Goal: Task Accomplishment & Management: Manage account settings

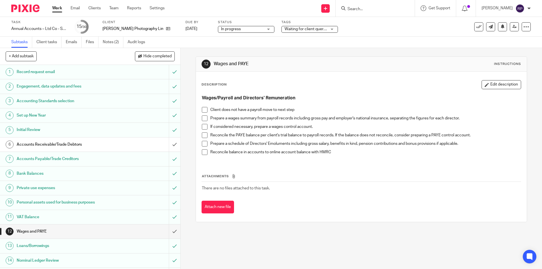
scroll to position [56, 0]
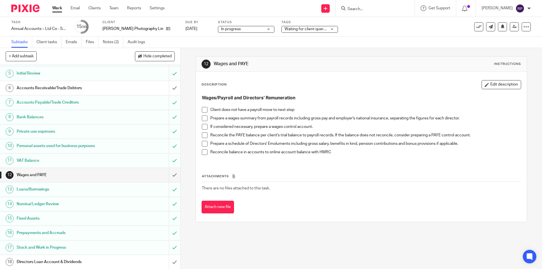
click at [202, 118] on span at bounding box center [205, 118] width 6 height 6
click at [202, 133] on span at bounding box center [205, 135] width 6 height 6
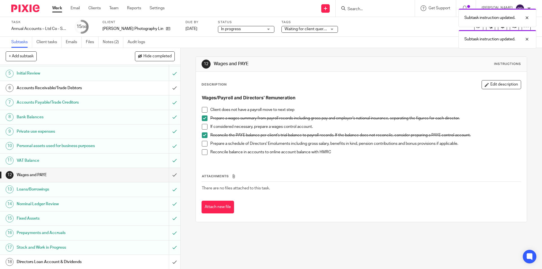
click at [203, 146] on span at bounding box center [205, 144] width 6 height 6
click at [203, 152] on span at bounding box center [205, 152] width 6 height 6
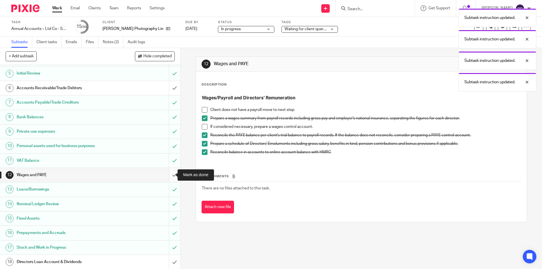
click at [165, 172] on input "submit" at bounding box center [90, 175] width 180 height 14
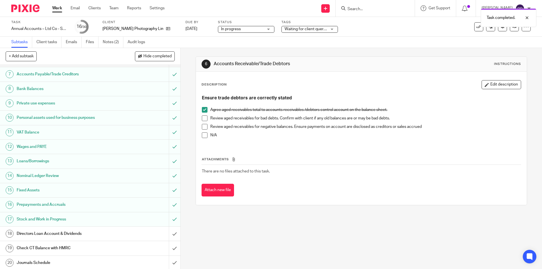
scroll to position [141, 0]
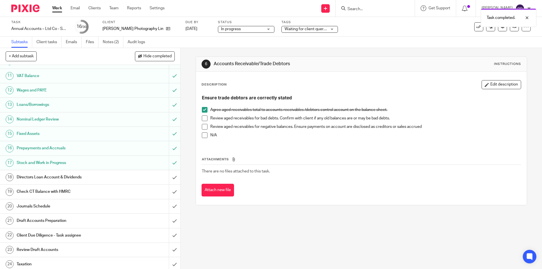
click at [75, 179] on h1 "Directors Loan Account & Dividends" at bounding box center [66, 177] width 98 height 8
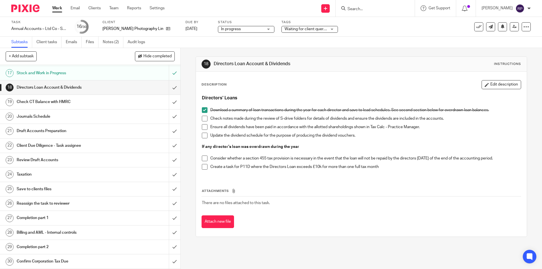
scroll to position [203, 0]
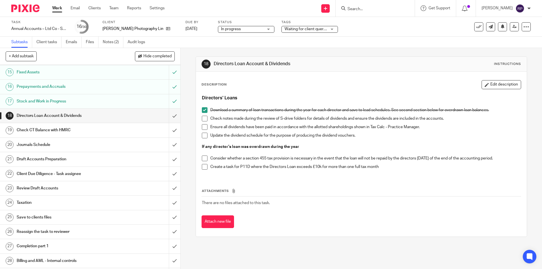
click at [70, 133] on h1 "Check CT Balance with HMRC" at bounding box center [66, 130] width 98 height 8
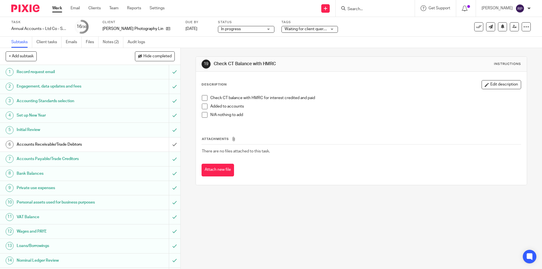
click at [202, 117] on span at bounding box center [205, 115] width 6 height 6
click at [202, 99] on span at bounding box center [205, 98] width 6 height 6
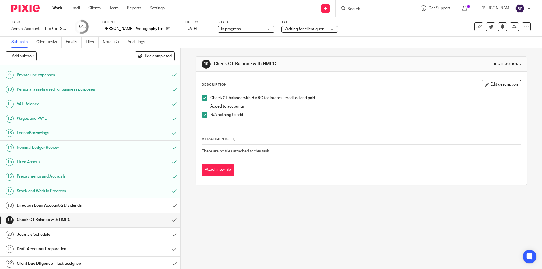
scroll to position [141, 0]
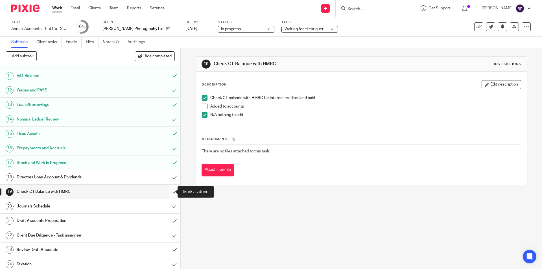
click at [167, 192] on input "submit" at bounding box center [90, 192] width 180 height 14
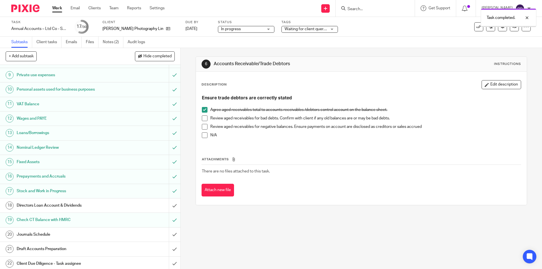
scroll to position [141, 0]
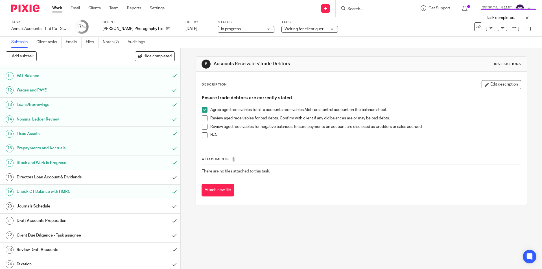
click at [39, 204] on h1 "Journals Schedule" at bounding box center [66, 206] width 98 height 8
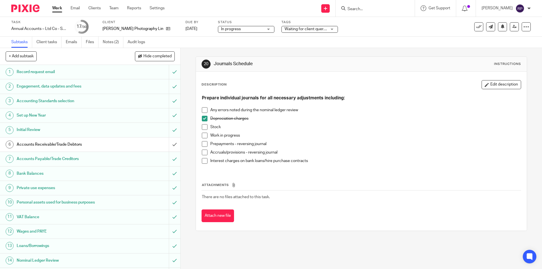
click at [203, 142] on span at bounding box center [205, 144] width 6 height 6
click at [202, 152] on span at bounding box center [205, 153] width 6 height 6
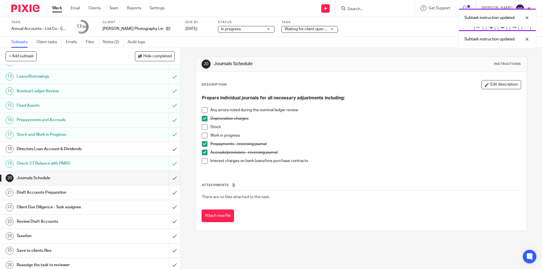
scroll to position [197, 0]
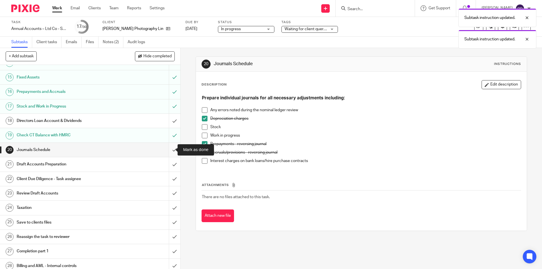
click at [168, 150] on input "submit" at bounding box center [90, 150] width 180 height 14
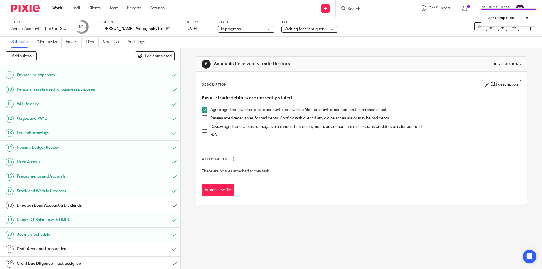
scroll to position [197, 0]
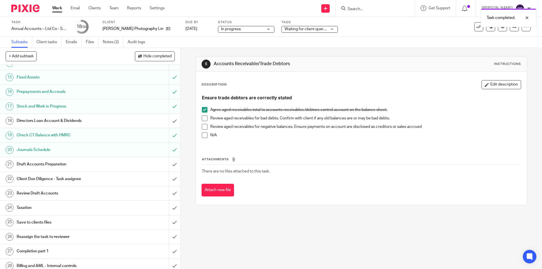
click at [32, 164] on h1 "Draft Accounts Preparation" at bounding box center [66, 164] width 98 height 8
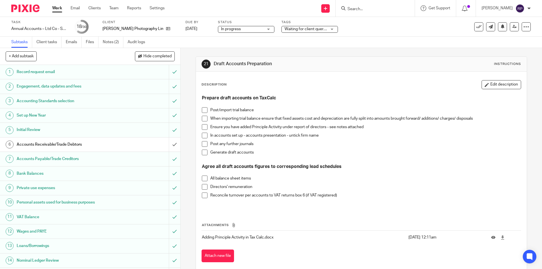
click at [202, 107] on span at bounding box center [205, 110] width 6 height 6
click at [202, 120] on span at bounding box center [205, 119] width 6 height 6
click at [203, 126] on span at bounding box center [205, 127] width 6 height 6
click at [202, 135] on span at bounding box center [205, 136] width 6 height 6
click at [203, 155] on span at bounding box center [205, 153] width 6 height 6
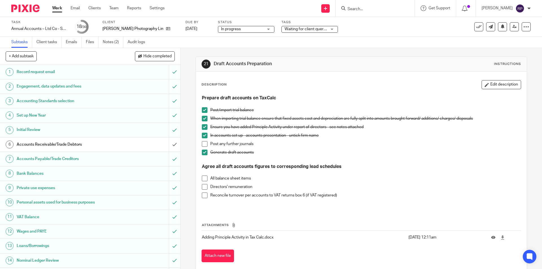
click at [204, 179] on span at bounding box center [205, 178] width 6 height 6
click at [205, 186] on span at bounding box center [205, 187] width 6 height 6
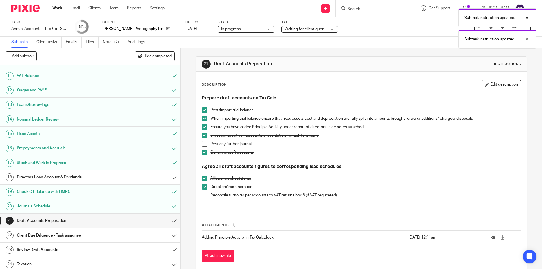
scroll to position [231, 0]
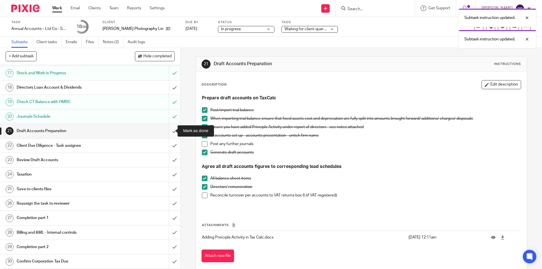
click at [170, 126] on input "submit" at bounding box center [90, 131] width 180 height 14
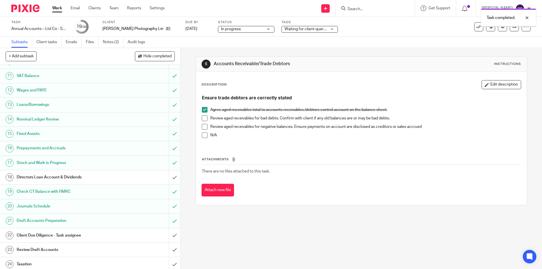
scroll to position [231, 0]
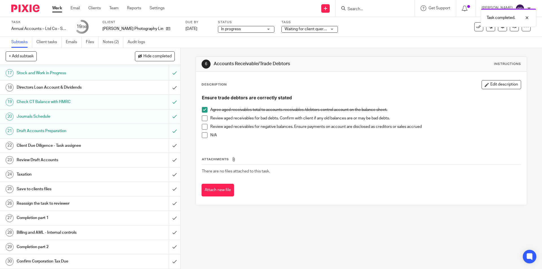
click at [76, 143] on h1 "Client Due Diligence - Task assignee" at bounding box center [66, 145] width 98 height 8
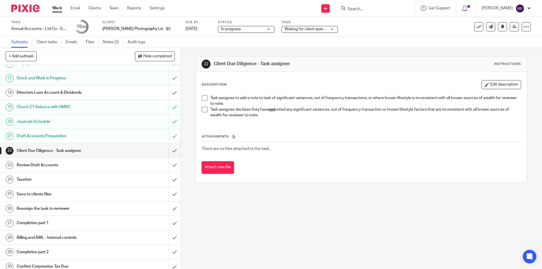
scroll to position [231, 0]
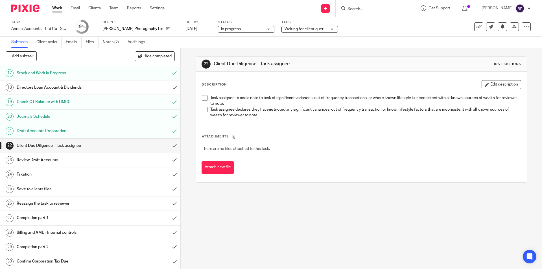
click at [205, 113] on li "Task assignee declares they have not noted any significant variances, out of fr…" at bounding box center [361, 113] width 319 height 12
click at [204, 110] on span at bounding box center [205, 110] width 6 height 6
click at [171, 142] on input "submit" at bounding box center [90, 146] width 180 height 14
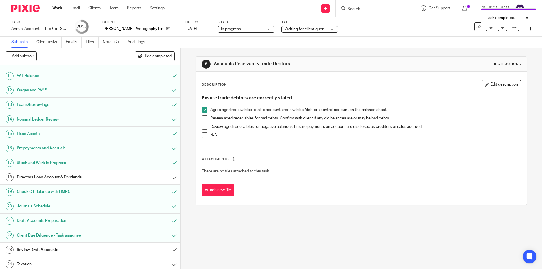
scroll to position [231, 0]
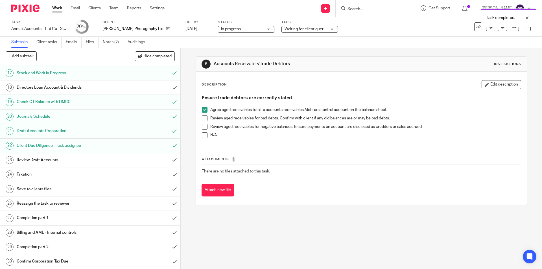
click at [77, 160] on h1 "Review Draft Accounts" at bounding box center [66, 160] width 98 height 8
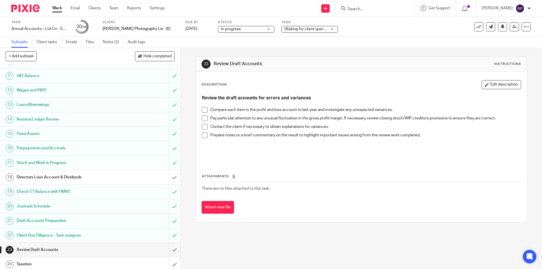
scroll to position [231, 0]
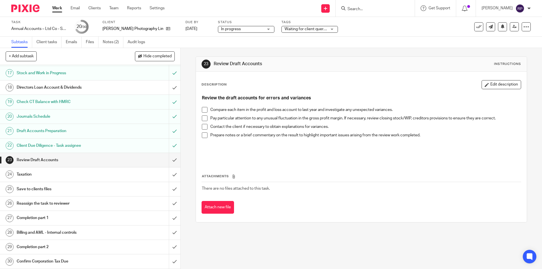
click at [203, 109] on span at bounding box center [205, 110] width 6 height 6
click at [203, 118] on span at bounding box center [205, 118] width 6 height 6
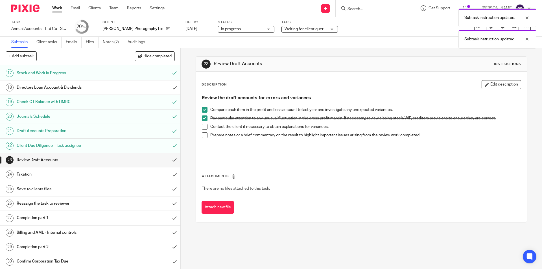
click at [203, 134] on span at bounding box center [205, 135] width 6 height 6
click at [168, 159] on input "submit" at bounding box center [90, 160] width 180 height 14
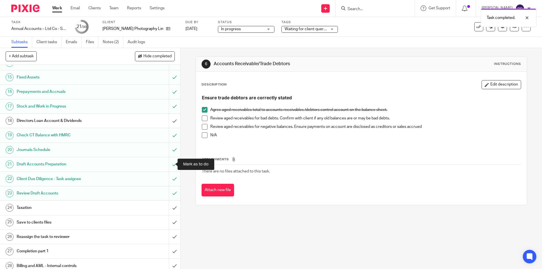
scroll to position [231, 0]
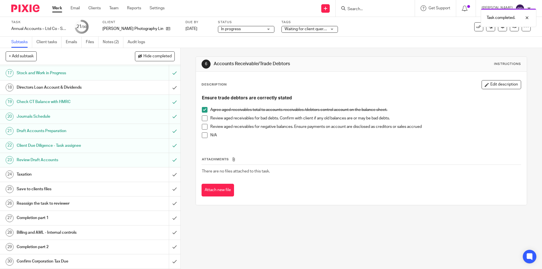
click at [64, 169] on link "24 Taxation" at bounding box center [84, 174] width 169 height 14
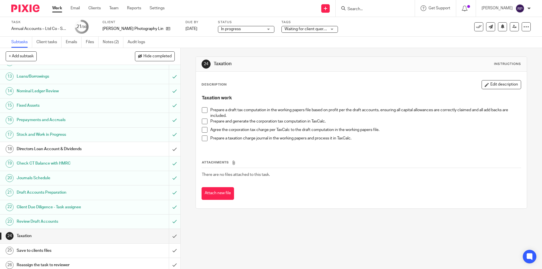
scroll to position [231, 0]
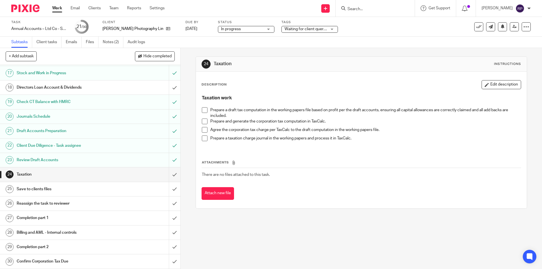
click at [64, 186] on h1 "Save to clients files" at bounding box center [66, 189] width 98 height 8
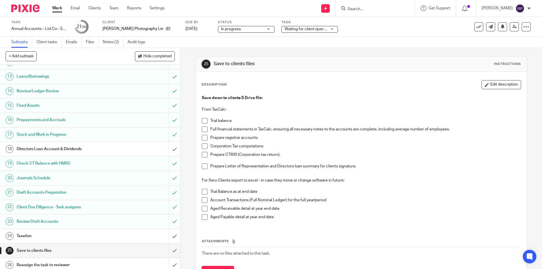
scroll to position [231, 0]
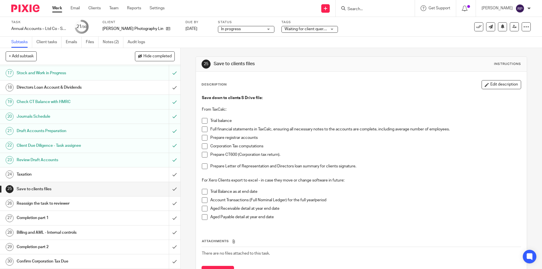
click at [54, 175] on h1 "Taxation" at bounding box center [66, 174] width 98 height 8
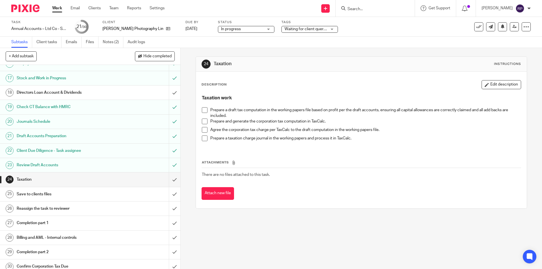
scroll to position [231, 0]
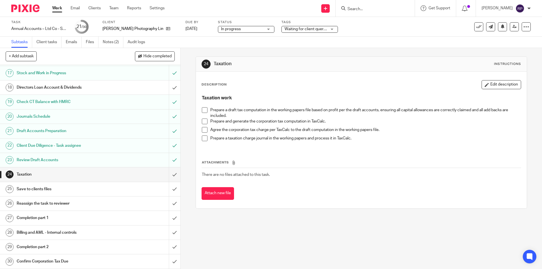
click at [204, 111] on span at bounding box center [205, 110] width 6 height 6
click at [202, 122] on span at bounding box center [205, 121] width 6 height 6
click at [204, 129] on span at bounding box center [205, 130] width 6 height 6
click at [199, 137] on div "Taxation work Prepare a draft tax computation in the working papers file based …" at bounding box center [361, 120] width 324 height 56
click at [202, 138] on span at bounding box center [205, 138] width 6 height 6
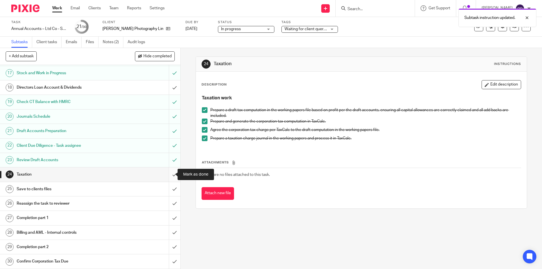
click at [168, 173] on input "submit" at bounding box center [90, 174] width 180 height 14
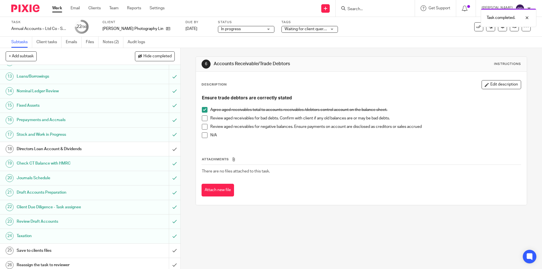
scroll to position [231, 0]
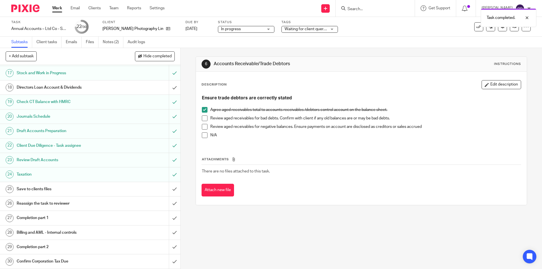
click at [51, 189] on h1 "Save to clients files" at bounding box center [66, 189] width 98 height 8
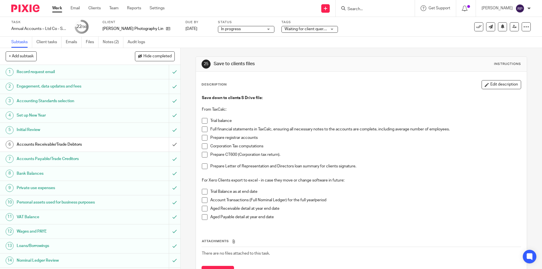
click at [204, 120] on span at bounding box center [205, 121] width 6 height 6
click at [203, 136] on span at bounding box center [205, 138] width 6 height 6
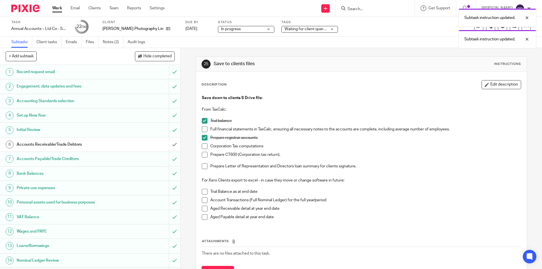
click at [203, 145] on span at bounding box center [205, 146] width 6 height 6
click at [202, 153] on span at bounding box center [205, 155] width 6 height 6
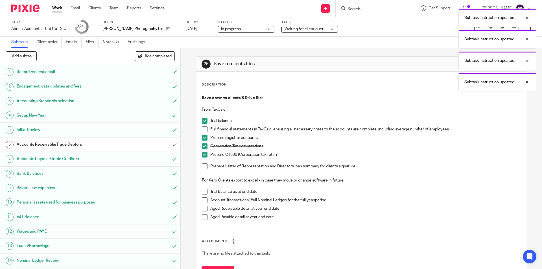
click at [204, 194] on span at bounding box center [205, 192] width 6 height 6
click at [203, 207] on span at bounding box center [205, 209] width 6 height 6
click at [205, 217] on span at bounding box center [205, 217] width 6 height 6
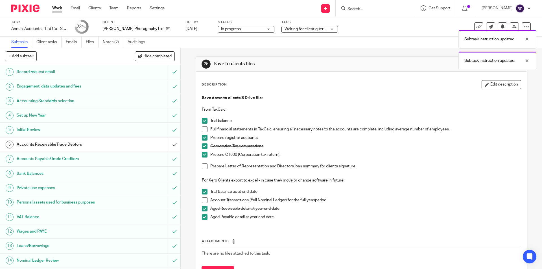
click at [203, 129] on span at bounding box center [205, 129] width 6 height 6
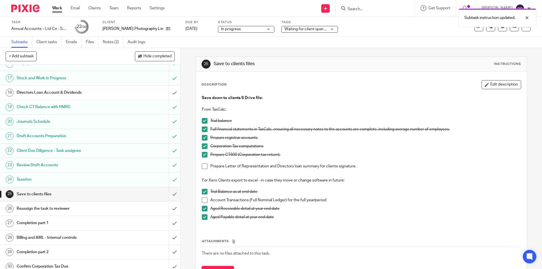
scroll to position [231, 0]
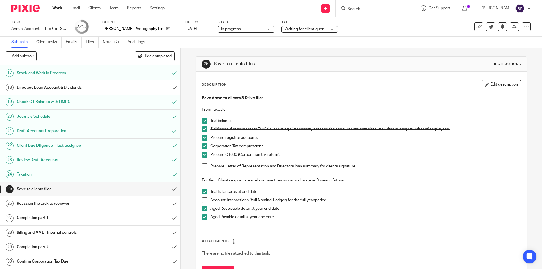
click at [202, 164] on span at bounding box center [205, 166] width 6 height 6
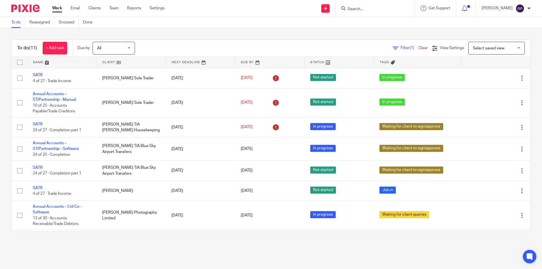
scroll to position [94, 0]
